Goal: Information Seeking & Learning: Learn about a topic

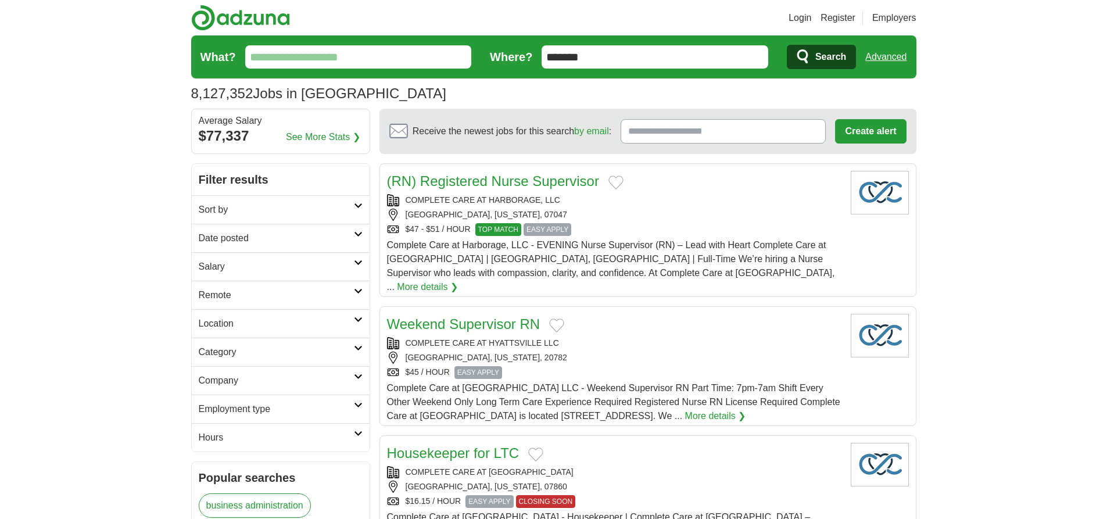
type input "*******"
click at [885, 57] on link "Advanced" at bounding box center [885, 56] width 41 height 23
